Goal: Information Seeking & Learning: Learn about a topic

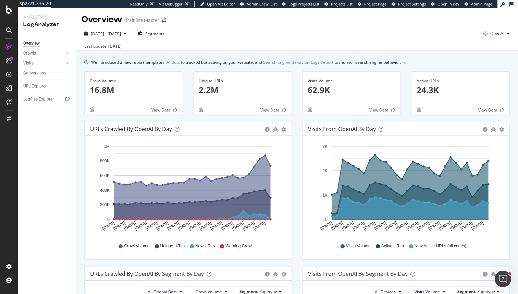
scroll to position [223, 0]
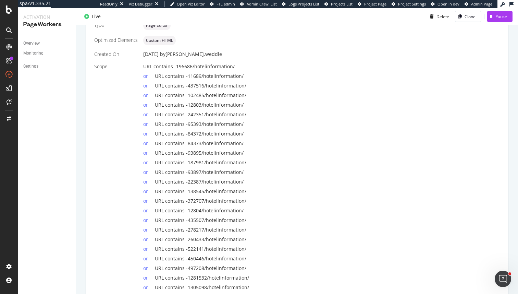
scroll to position [123, 0]
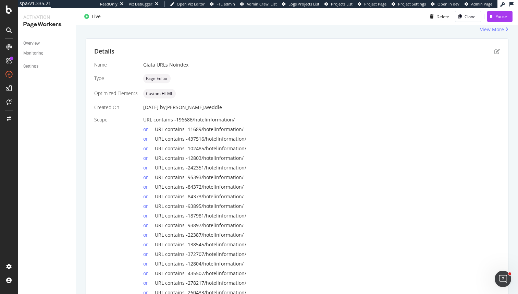
click at [245, 126] on div "or URL contains -11689/hotelinformation/" at bounding box center [321, 128] width 357 height 10
click at [236, 141] on span "URL contains -437516/hotelinformation/" at bounding box center [201, 138] width 92 height 7
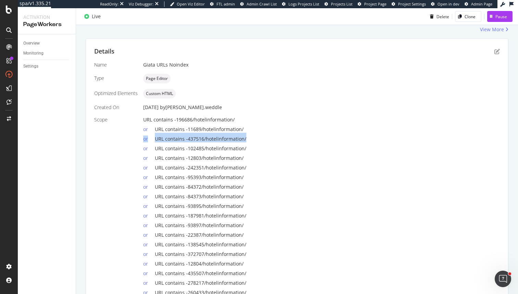
click at [236, 141] on span "URL contains -437516/hotelinformation/" at bounding box center [201, 138] width 92 height 7
drag, startPoint x: 236, startPoint y: 141, endPoint x: 198, endPoint y: 141, distance: 38.7
click at [198, 141] on span "URL contains -437516/hotelinformation/" at bounding box center [201, 138] width 92 height 7
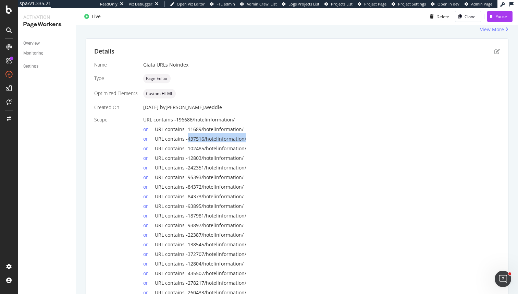
drag, startPoint x: 198, startPoint y: 141, endPoint x: 244, endPoint y: 141, distance: 46.3
click at [244, 141] on span "URL contains -437516/hotelinformation/" at bounding box center [201, 138] width 92 height 7
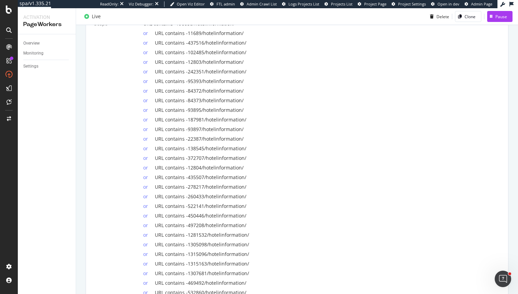
scroll to position [0, 0]
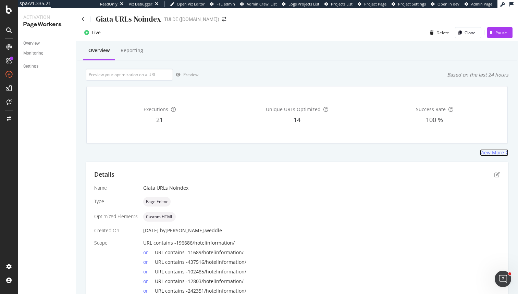
click at [493, 152] on div "View More" at bounding box center [492, 152] width 24 height 7
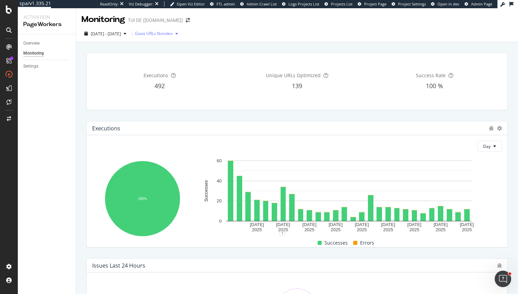
click at [172, 35] on div "Giata URLs Noindex" at bounding box center [154, 34] width 38 height 4
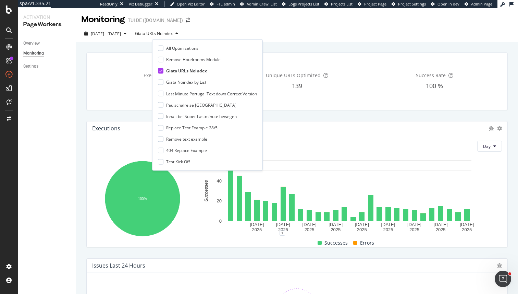
click at [109, 88] on div "492" at bounding box center [159, 86] width 135 height 9
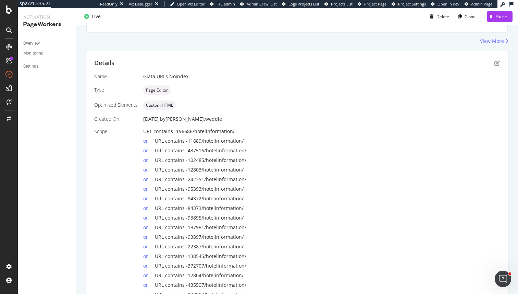
scroll to position [138, 0]
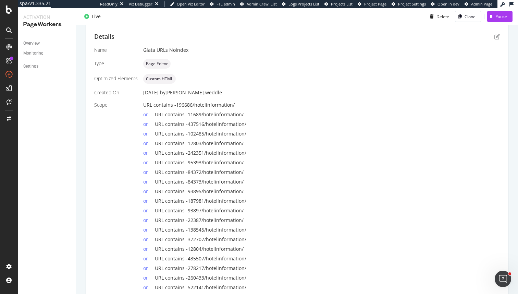
click at [214, 124] on span "URL contains -437516/hotelinformation/" at bounding box center [201, 124] width 92 height 7
click at [216, 197] on div "or URL contains -187981/hotelinformation/" at bounding box center [321, 200] width 357 height 10
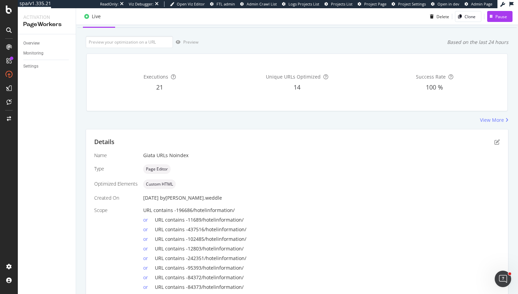
scroll to position [13, 0]
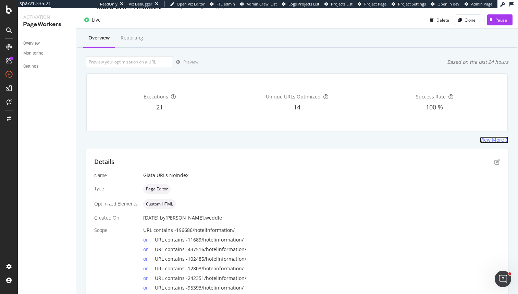
click at [496, 139] on div "View More" at bounding box center [492, 139] width 24 height 7
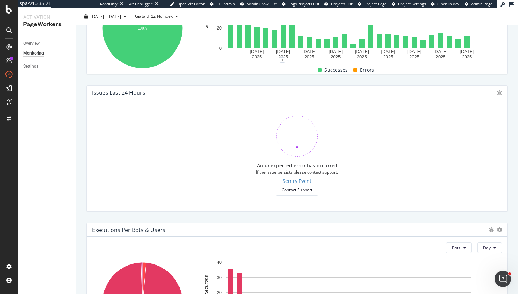
scroll to position [244, 0]
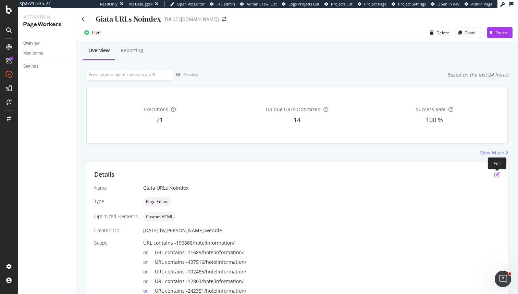
click at [495, 174] on icon "pen-to-square" at bounding box center [497, 174] width 5 height 5
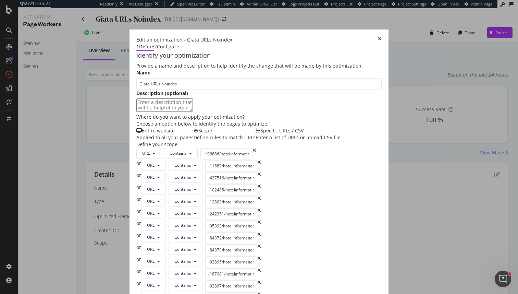
scroll to position [166, 0]
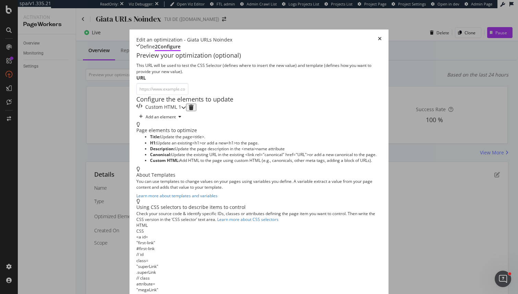
click at [176, 111] on div "Custom HTML 1" at bounding box center [161, 107] width 50 height 8
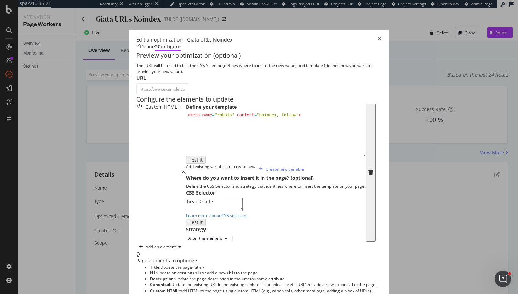
scroll to position [27, 0]
click at [186, 166] on div "< meta name = "robots" content = "noindex, follow" >" at bounding box center [276, 139] width 180 height 54
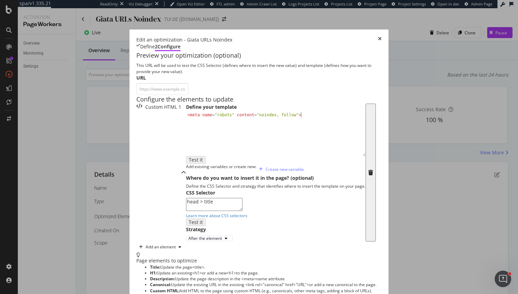
click at [186, 166] on div "< meta name = "robots" content = "noindex, follow" >" at bounding box center [276, 139] width 180 height 54
click at [186, 132] on div "1 < meta name = "robots" content = "noindex, follow" > XXXXXXXXXXXXXXXXXXXXXXXX…" at bounding box center [276, 134] width 180 height 44
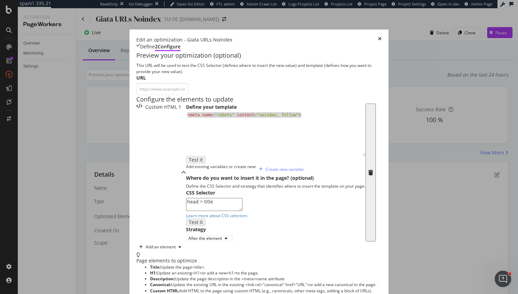
click at [186, 132] on div "1 < meta name = "robots" content = "noindex, follow" > XXXXXXXXXXXXXXXXXXXXXXXX…" at bounding box center [276, 134] width 180 height 44
click at [186, 134] on div "< meta name = "robots" content = "noindex, follow" >" at bounding box center [276, 139] width 180 height 54
click at [186, 110] on label "Define your template" at bounding box center [211, 106] width 51 height 7
click at [382, 36] on icon "times" at bounding box center [380, 39] width 4 height 7
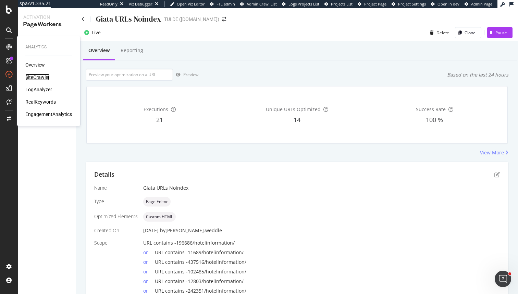
click at [32, 77] on div "SiteCrawler" at bounding box center [37, 77] width 24 height 7
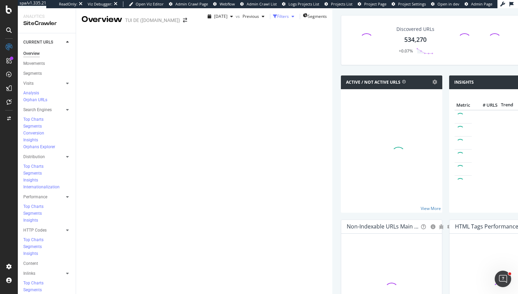
click at [289, 19] on div "button" at bounding box center [293, 16] width 8 height 4
click at [199, 31] on div "Add Filter Add Filter Group" at bounding box center [265, 28] width 133 height 7
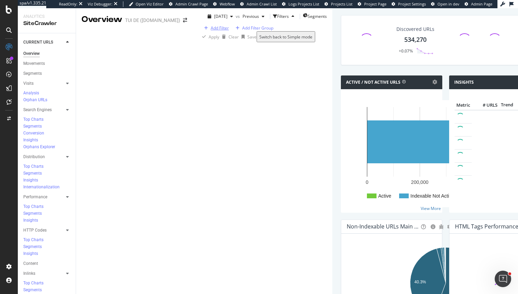
click at [211, 31] on div "Add Filter" at bounding box center [220, 28] width 18 height 6
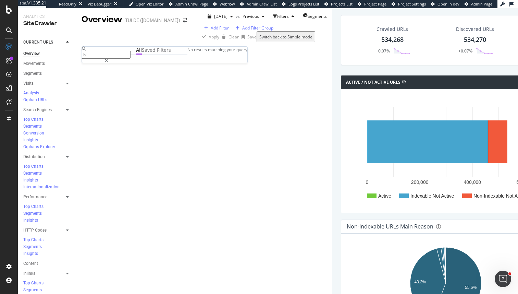
type input "h"
type input "/h"
click at [136, 53] on div "All" at bounding box center [139, 50] width 6 height 7
click at [97, 53] on input "/h" at bounding box center [106, 55] width 49 height 8
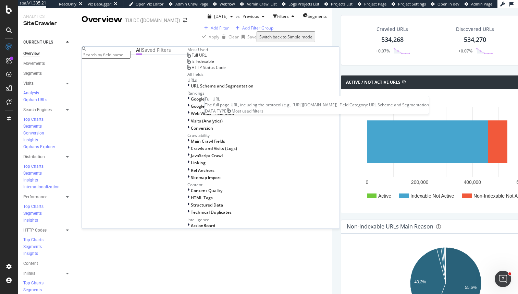
click at [187, 58] on div "Full URL" at bounding box center [196, 54] width 19 height 5
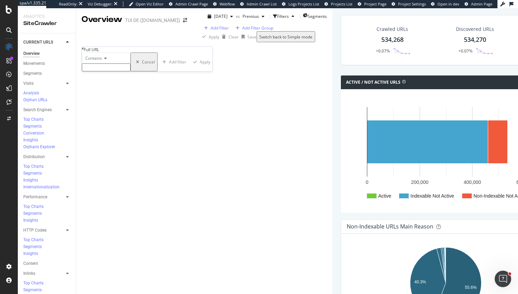
click at [106, 71] on input "text" at bounding box center [106, 67] width 49 height 8
type input "/hotelinformation"
click at [201, 67] on div "Apply" at bounding box center [206, 64] width 11 height 6
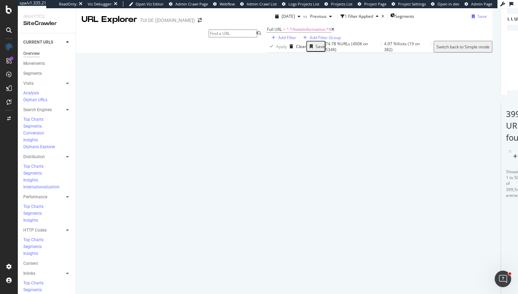
click at [34, 51] on div "Overview" at bounding box center [31, 53] width 16 height 7
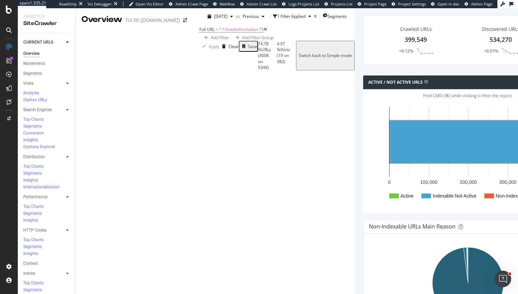
scroll to position [157, 0]
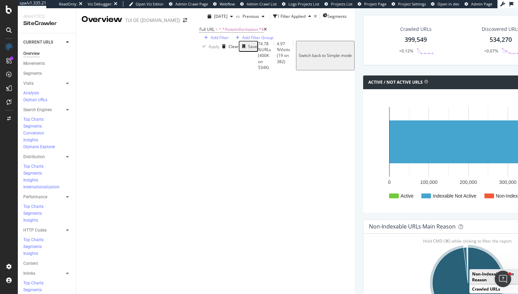
click at [432, 247] on icon "A chart." at bounding box center [467, 282] width 71 height 71
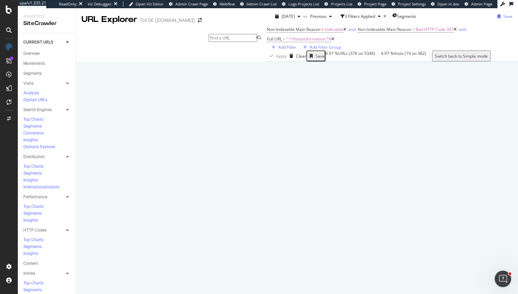
scroll to position [89, 0]
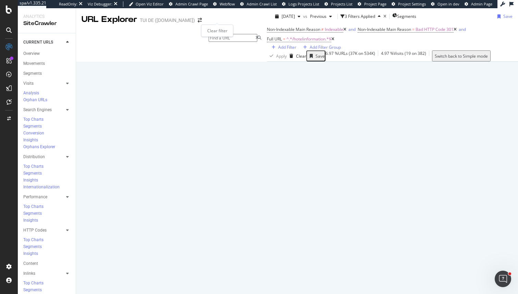
click at [383, 15] on div "times" at bounding box center [384, 16] width 3 height 4
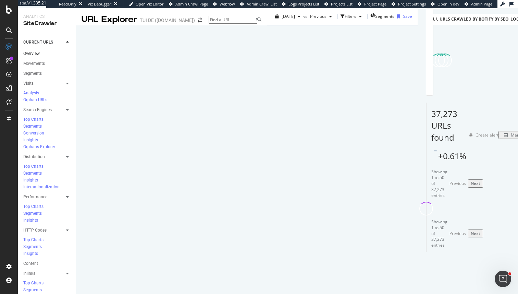
click at [43, 50] on link "Overview" at bounding box center [47, 53] width 48 height 7
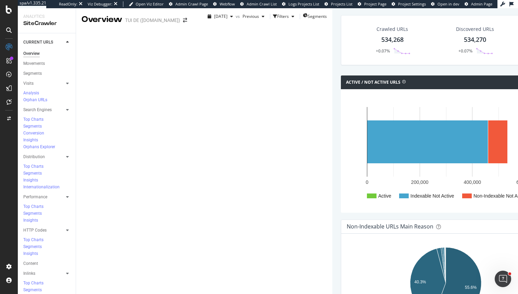
scroll to position [240, 0]
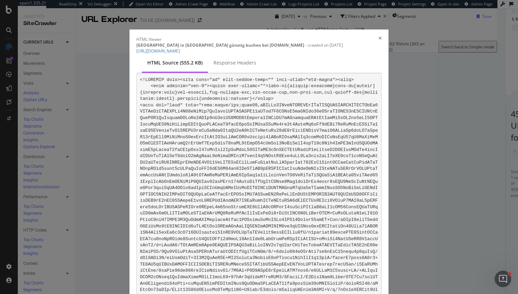
scroll to position [70580, 0]
drag, startPoint x: 329, startPoint y: 38, endPoint x: 233, endPoint y: 38, distance: 96.0
click at [233, 42] on div "Hotel Al Bahar Hotel & Resort in Fujairah günstig buchen bei TUI.com - crawled …" at bounding box center [258, 48] width 245 height 12
copy link "650488/hotelinformation/?utm_source=tuicom"
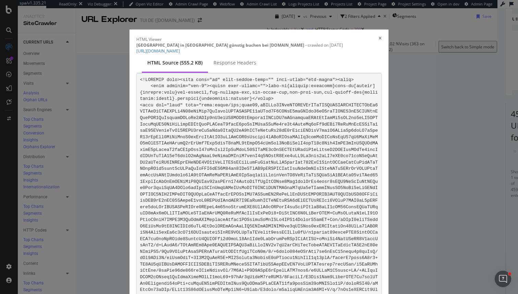
drag, startPoint x: 196, startPoint y: 163, endPoint x: 213, endPoint y: 166, distance: 17.4
drag, startPoint x: 191, startPoint y: 165, endPoint x: 207, endPoint y: 163, distance: 16.2
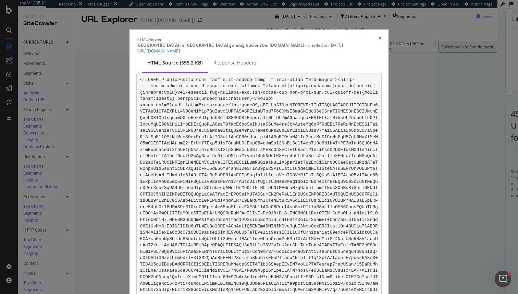
copy code "giata-id"
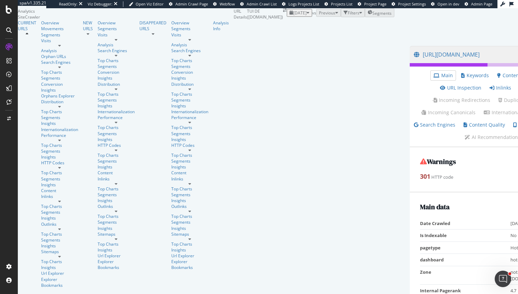
scroll to position [183, 0]
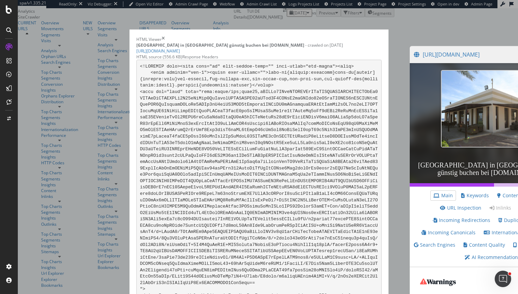
click at [87, 67] on div "HTML Viewer Hotel Club Reef Resort in Ras Um El Seid günstig buchen bei TUI.com…" at bounding box center [259, 147] width 518 height 294
